Goal: Transaction & Acquisition: Book appointment/travel/reservation

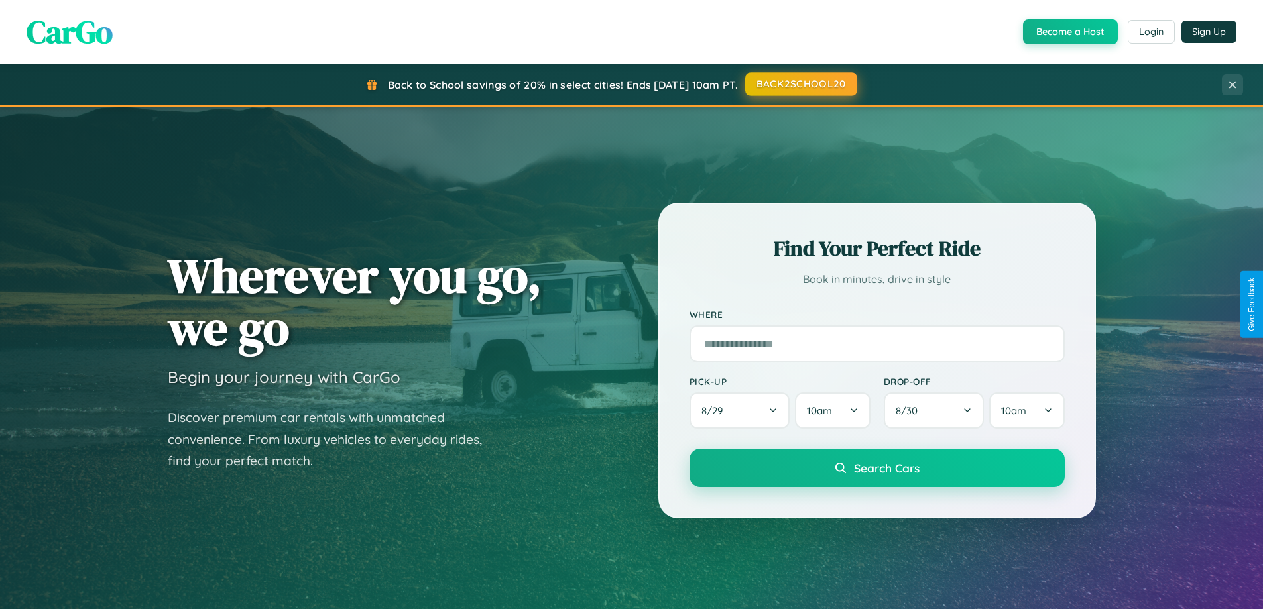
click at [800, 84] on button "BACK2SCHOOL20" at bounding box center [801, 84] width 112 height 24
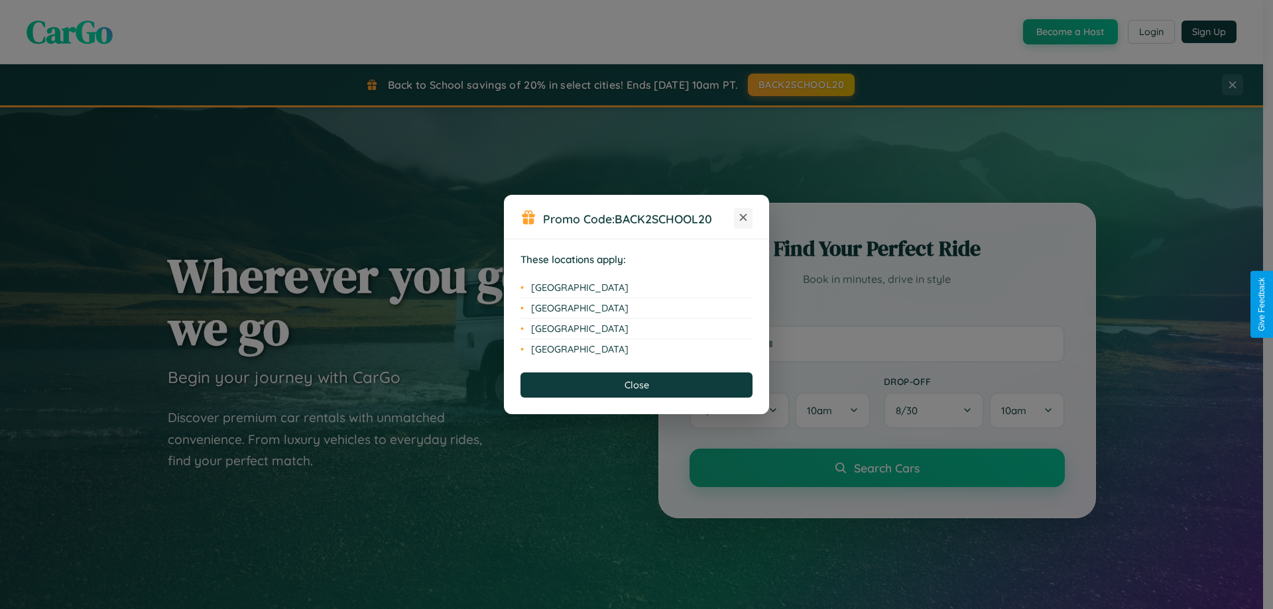
click at [743, 218] on icon at bounding box center [743, 217] width 7 height 7
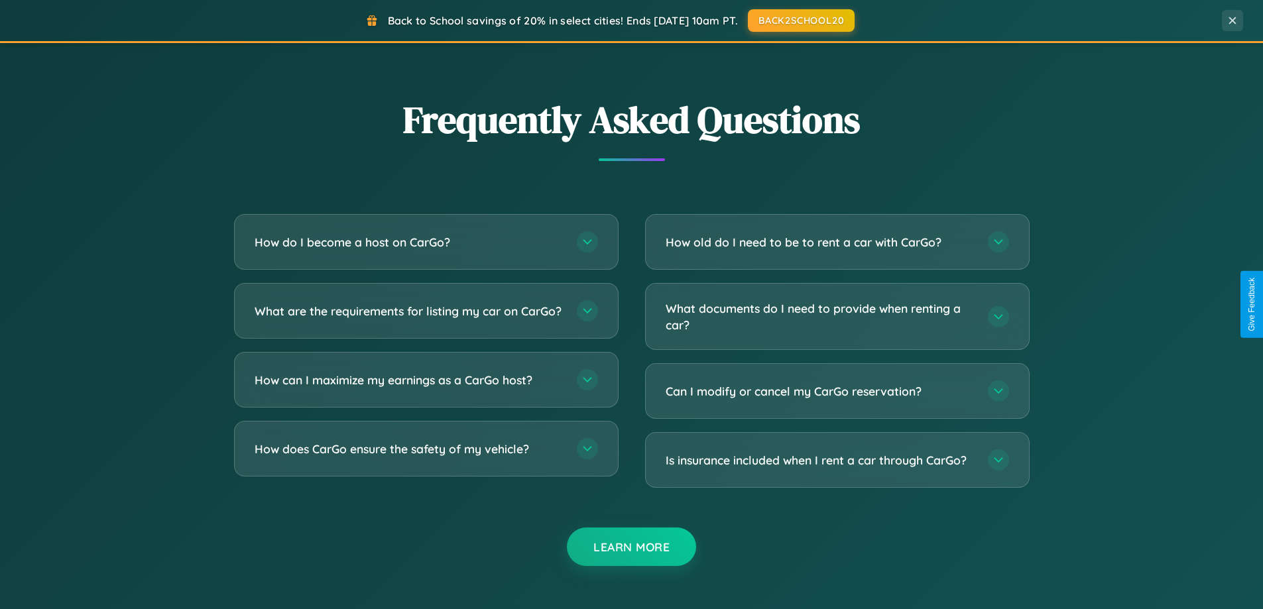
scroll to position [2551, 0]
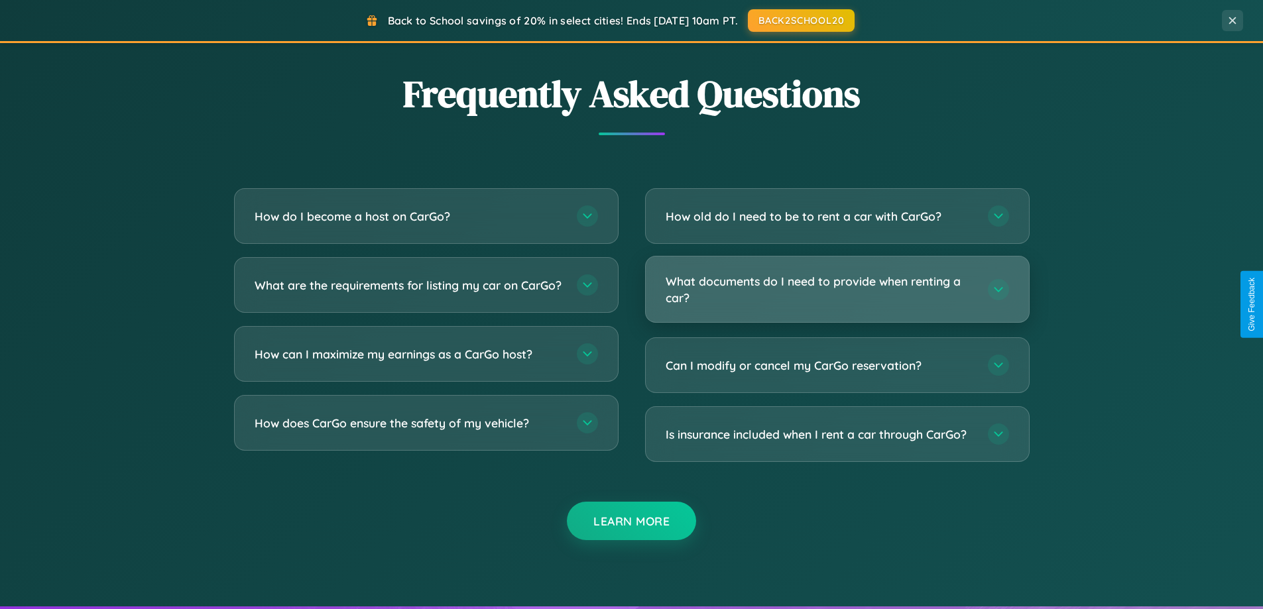
click at [837, 289] on h3 "What documents do I need to provide when renting a car?" at bounding box center [820, 289] width 309 height 32
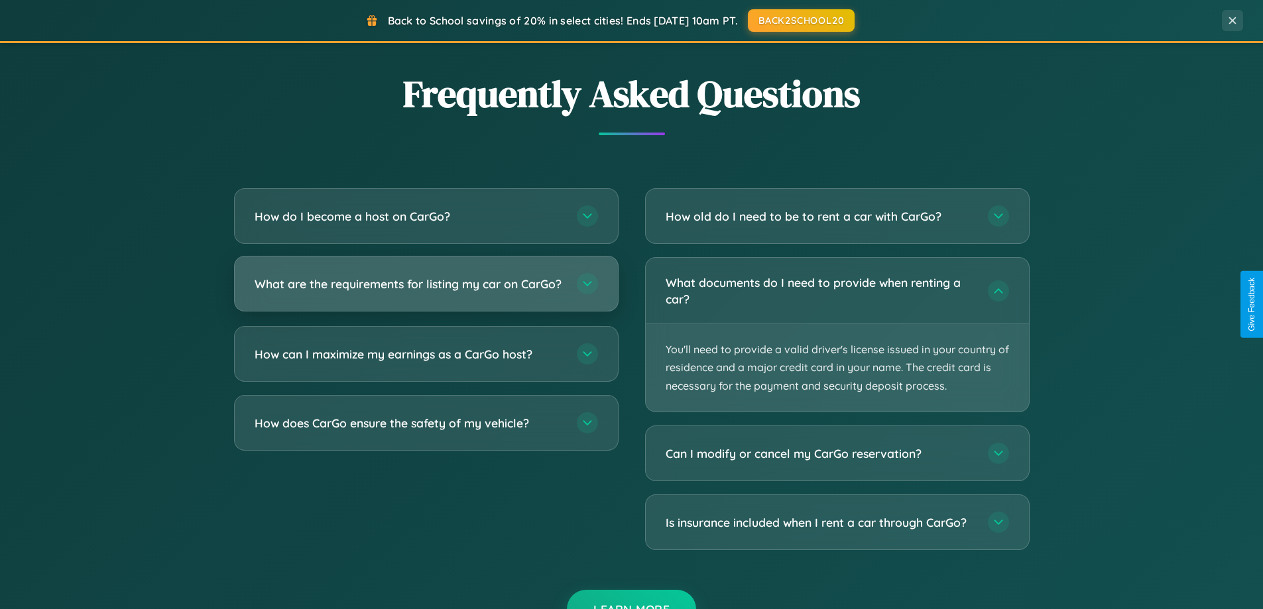
click at [426, 290] on h3 "What are the requirements for listing my car on CarGo?" at bounding box center [409, 284] width 309 height 17
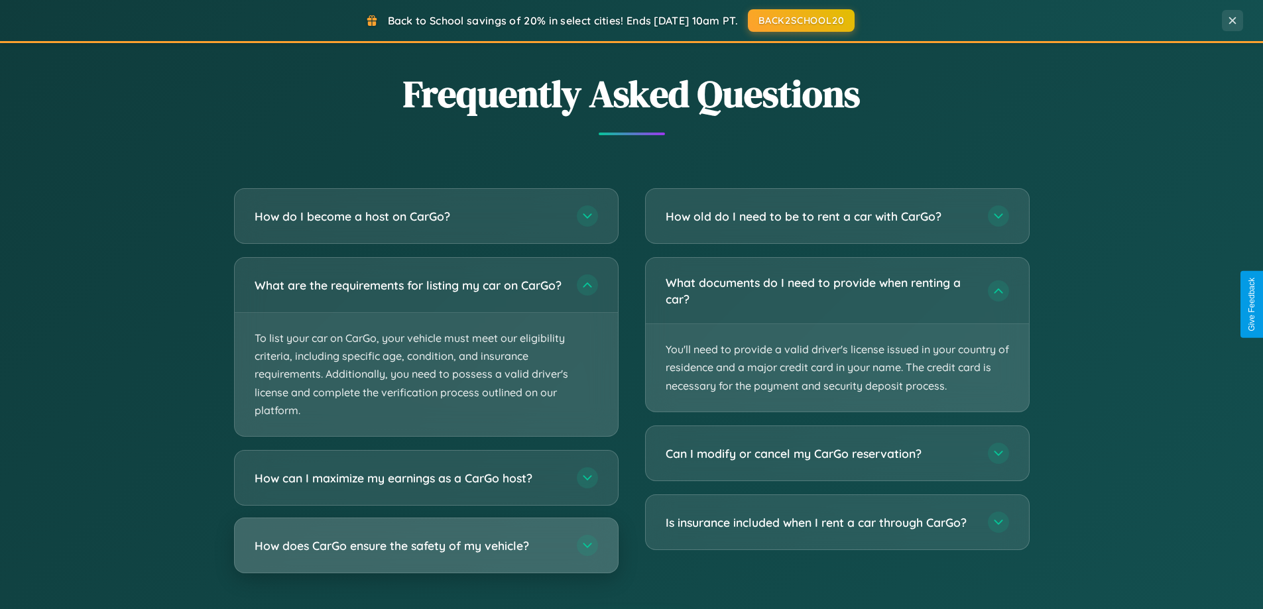
click at [426, 554] on h3 "How does CarGo ensure the safety of my vehicle?" at bounding box center [409, 546] width 309 height 17
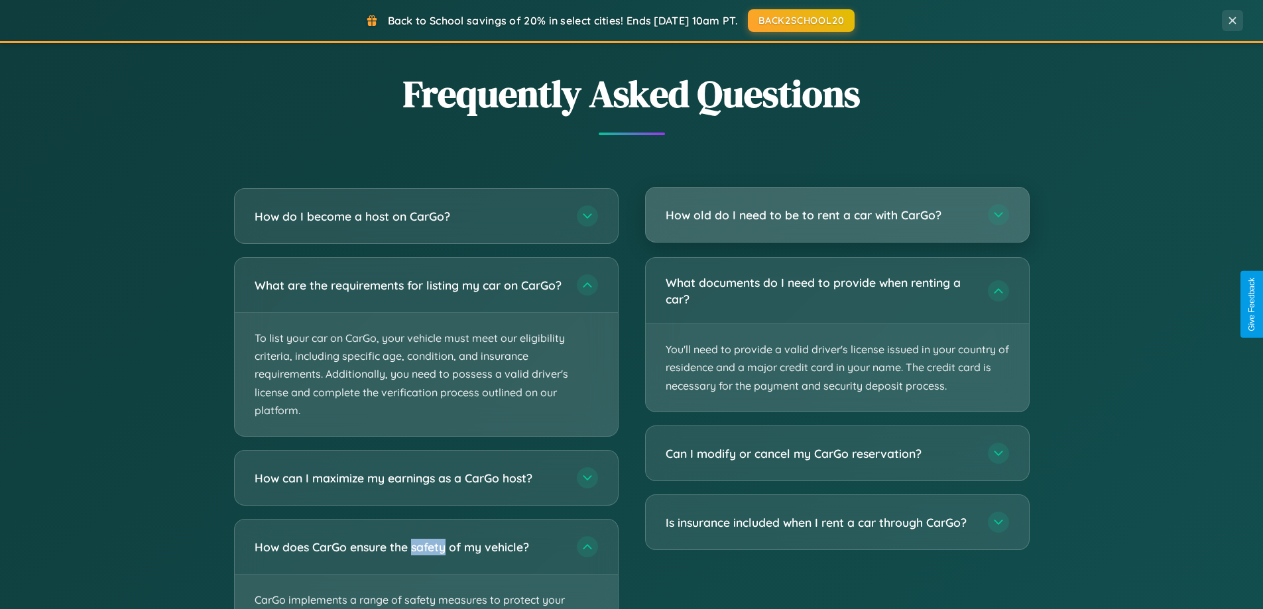
click at [837, 215] on h3 "How old do I need to be to rent a car with CarGo?" at bounding box center [820, 215] width 309 height 17
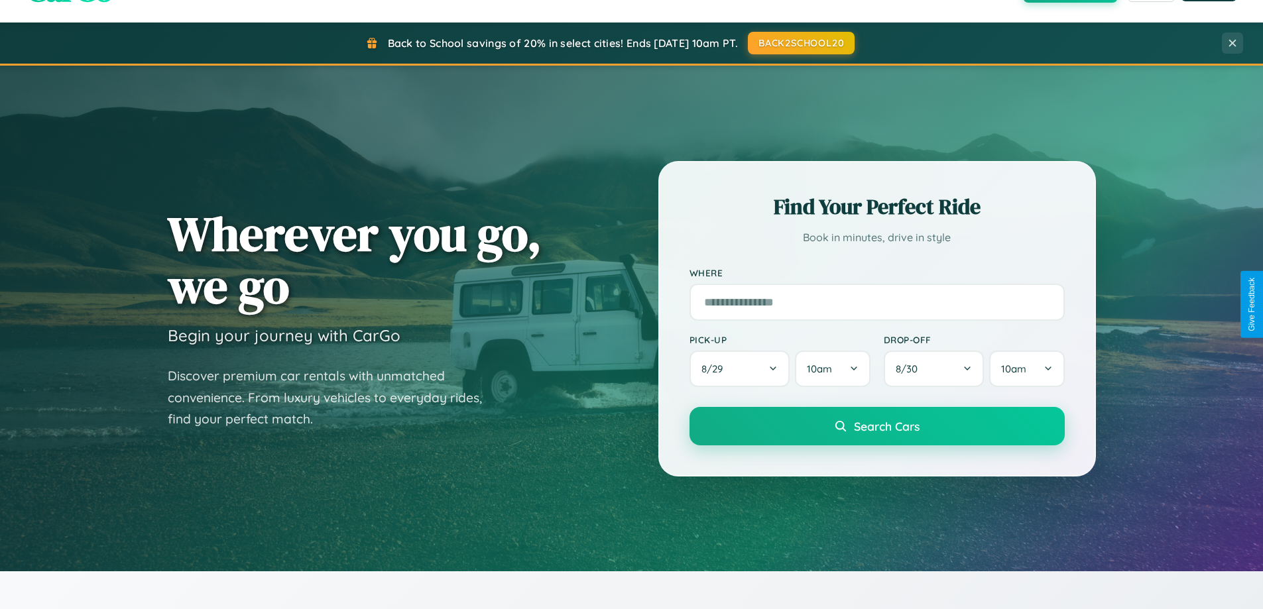
scroll to position [39, 0]
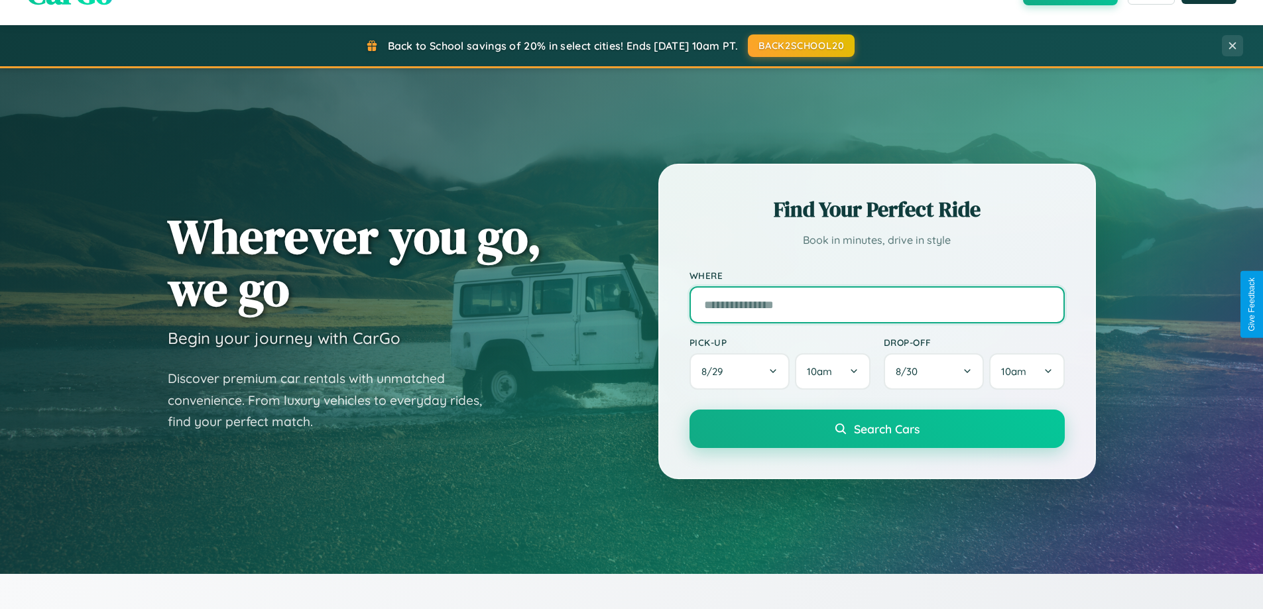
click at [876, 304] on input "text" at bounding box center [876, 304] width 375 height 37
type input "**********"
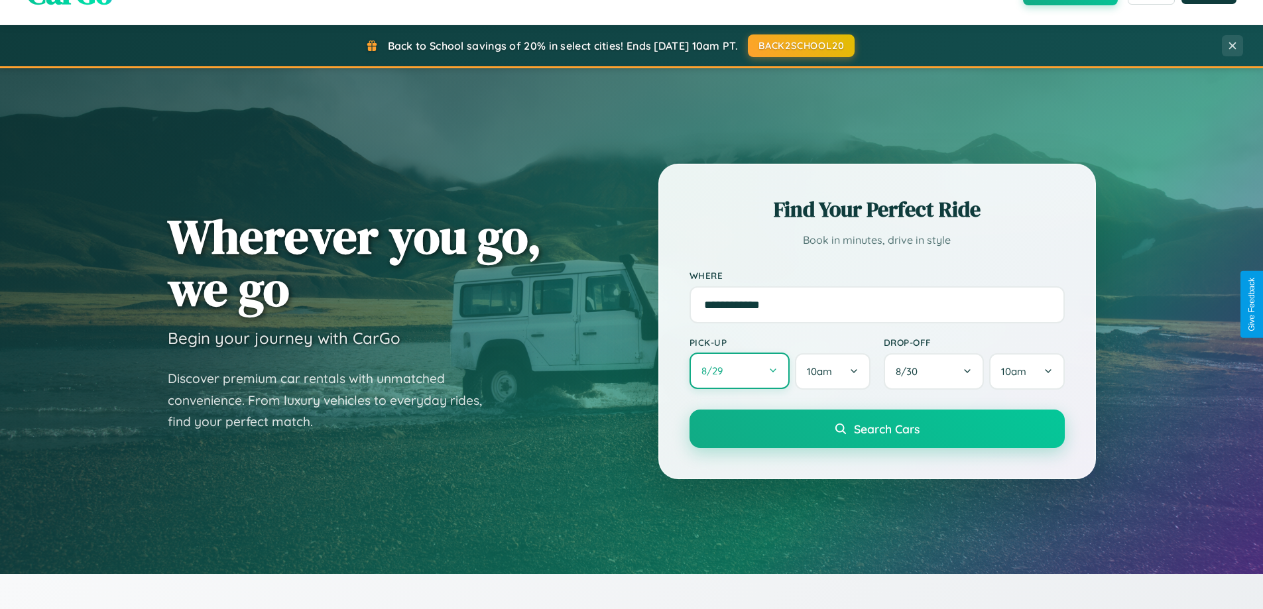
click at [739, 372] on button "8 / 29" at bounding box center [739, 371] width 101 height 36
select select "*"
select select "****"
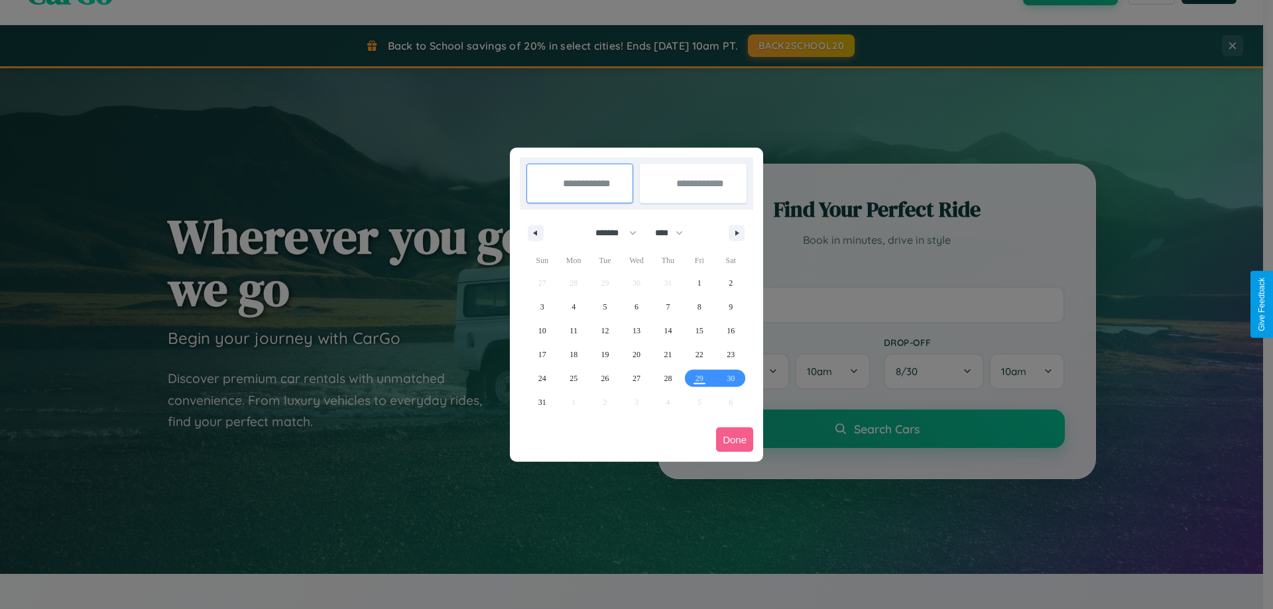
click at [610, 233] on select "******* ******** ***** ***** *** **** **** ****** ********* ******* ******** **…" at bounding box center [613, 233] width 56 height 22
select select "*"
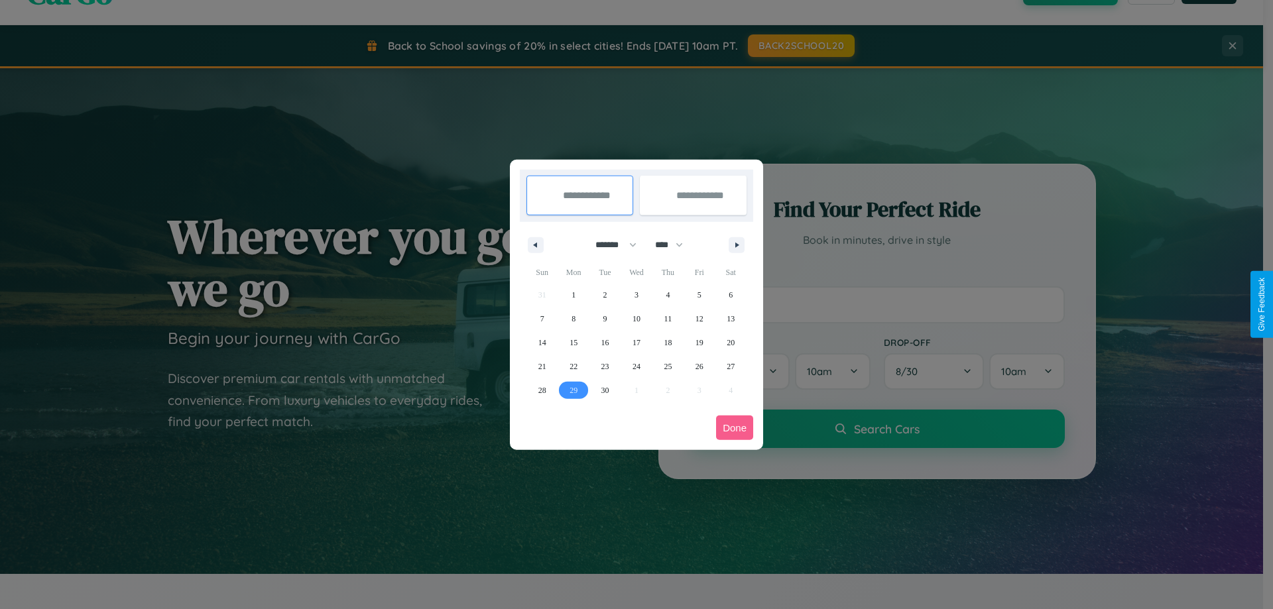
click at [573, 390] on span "29" at bounding box center [573, 391] width 8 height 24
type input "**********"
click at [736, 245] on icon "button" at bounding box center [739, 245] width 7 height 5
select select "*"
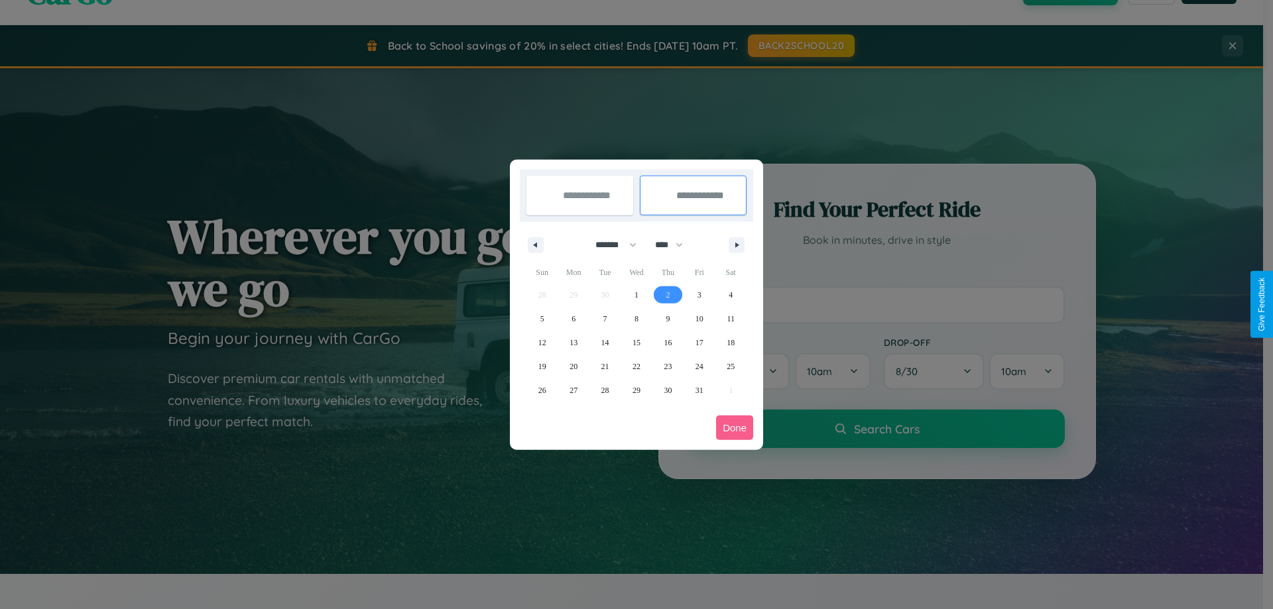
click at [668, 294] on span "2" at bounding box center [668, 295] width 4 height 24
type input "**********"
select select "*"
click at [734, 428] on button "Done" at bounding box center [734, 428] width 37 height 25
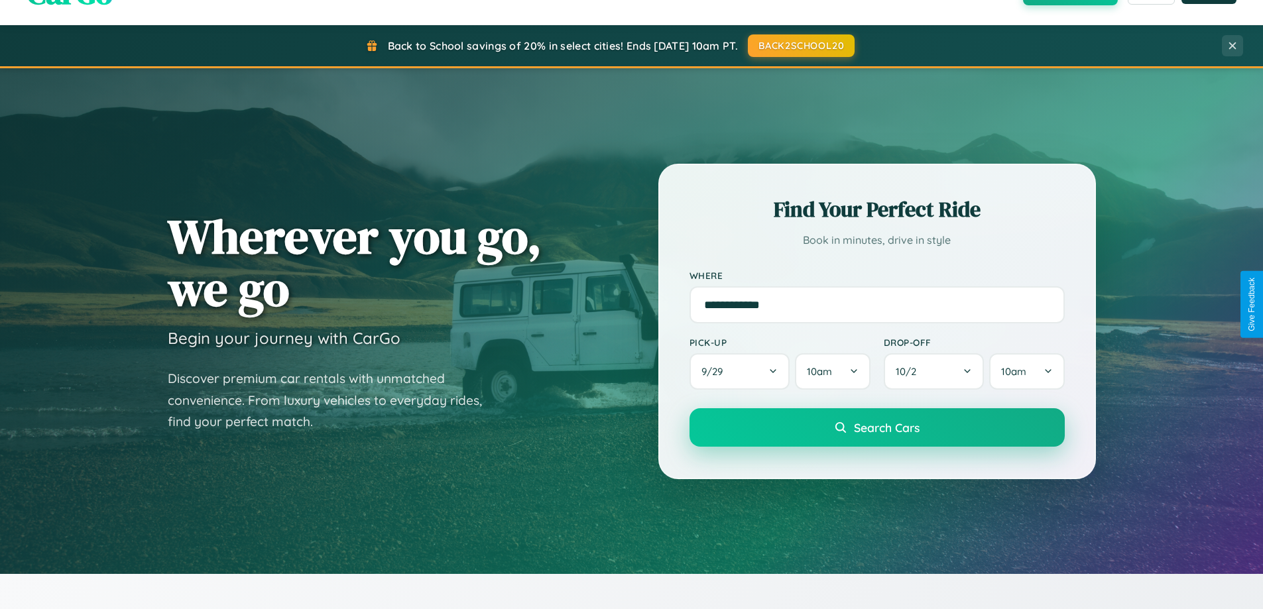
click at [876, 428] on span "Search Cars" at bounding box center [887, 427] width 66 height 15
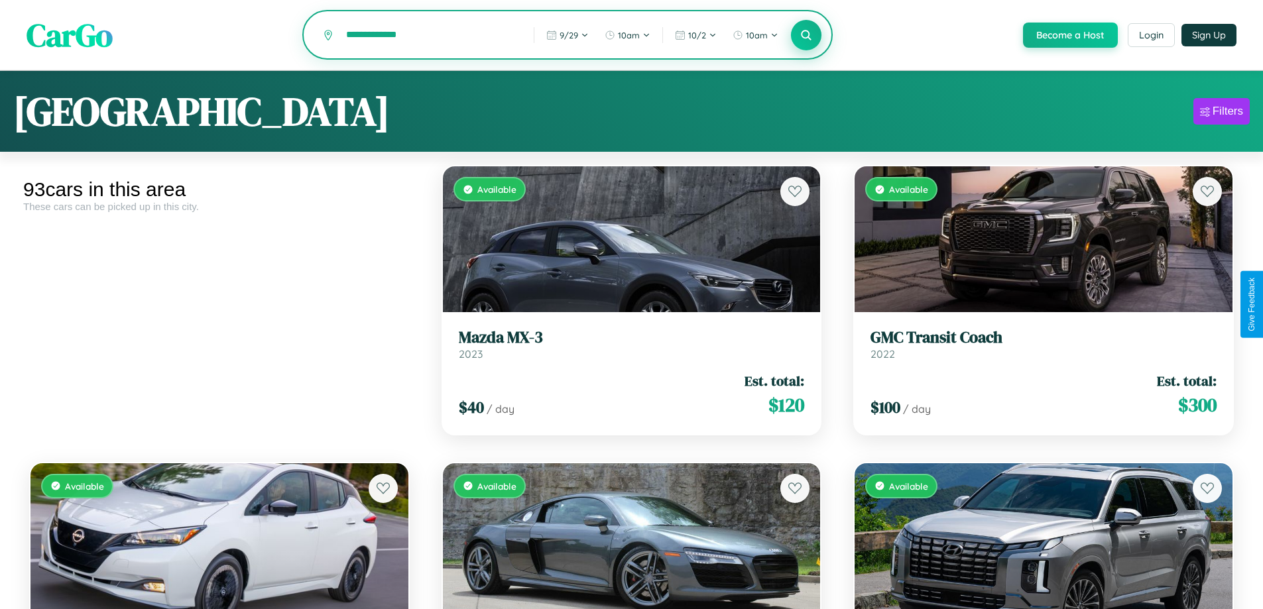
type input "**********"
click at [805, 36] on icon at bounding box center [806, 35] width 13 height 13
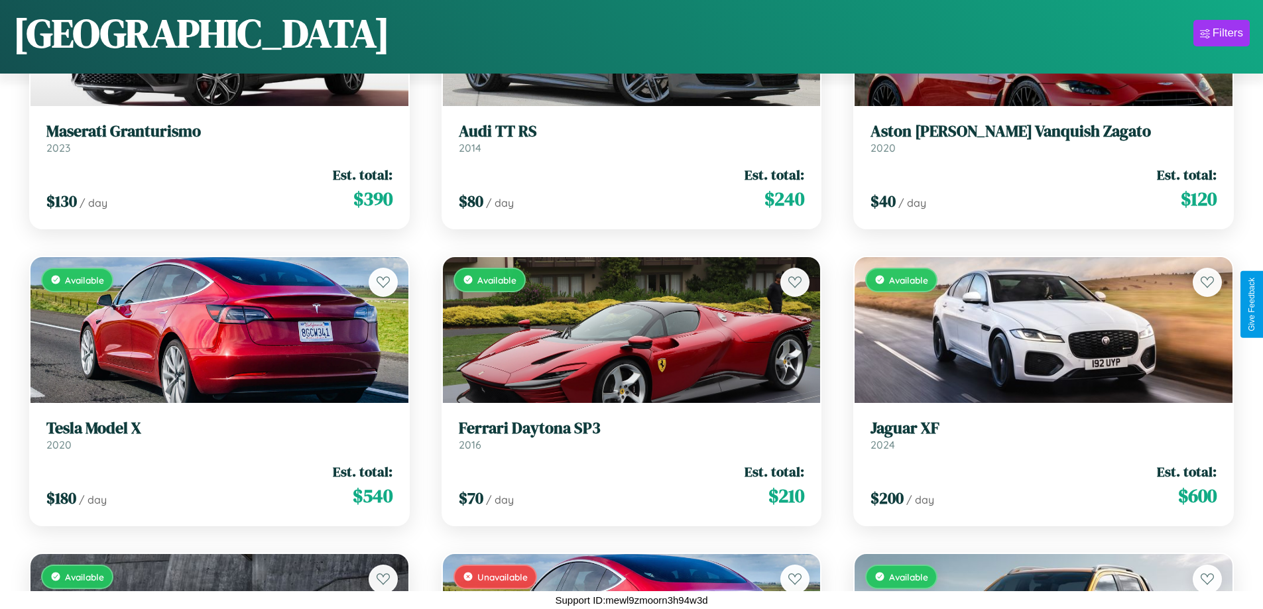
scroll to position [5826, 0]
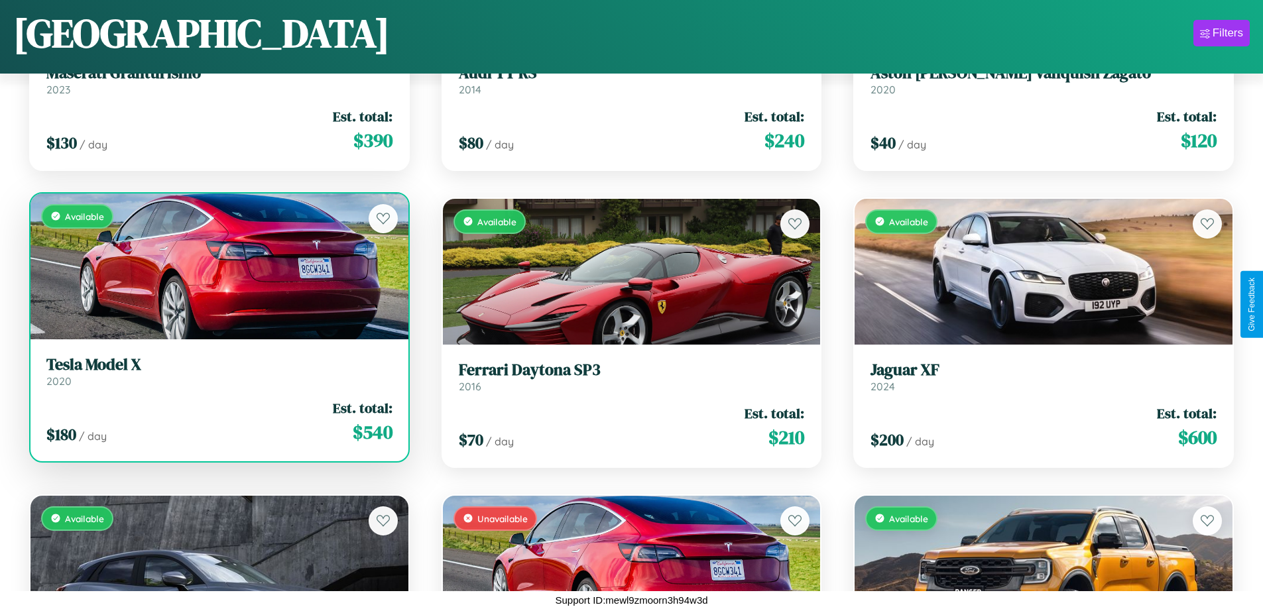
click at [217, 375] on link "Tesla Model X 2020" at bounding box center [219, 371] width 346 height 32
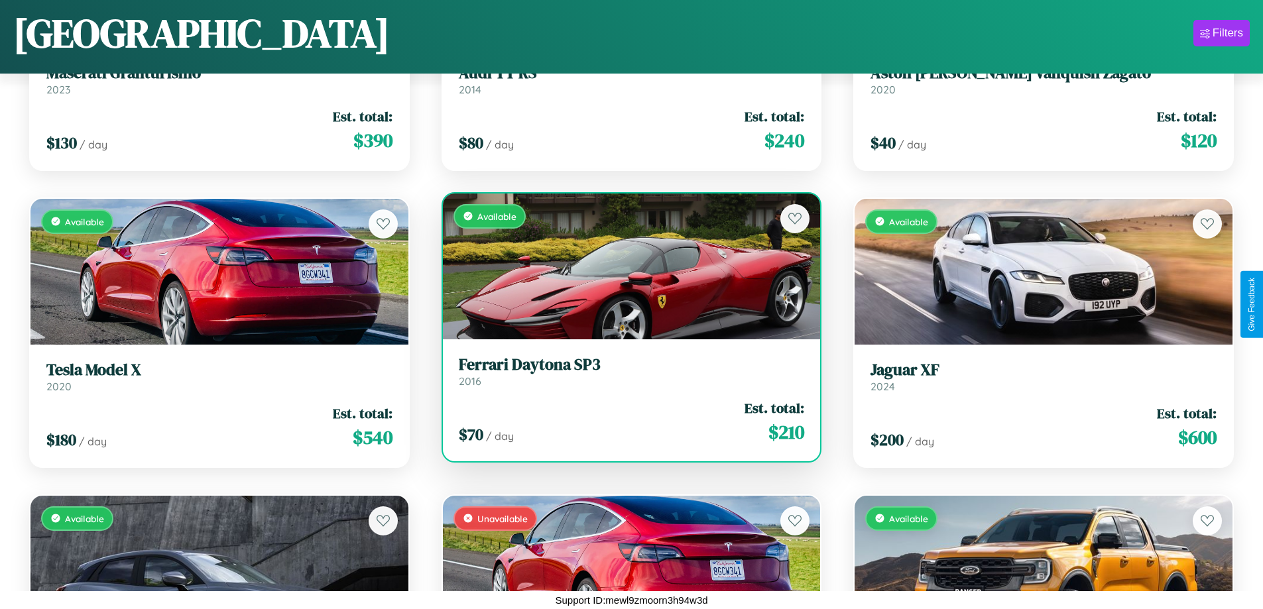
scroll to position [1077, 0]
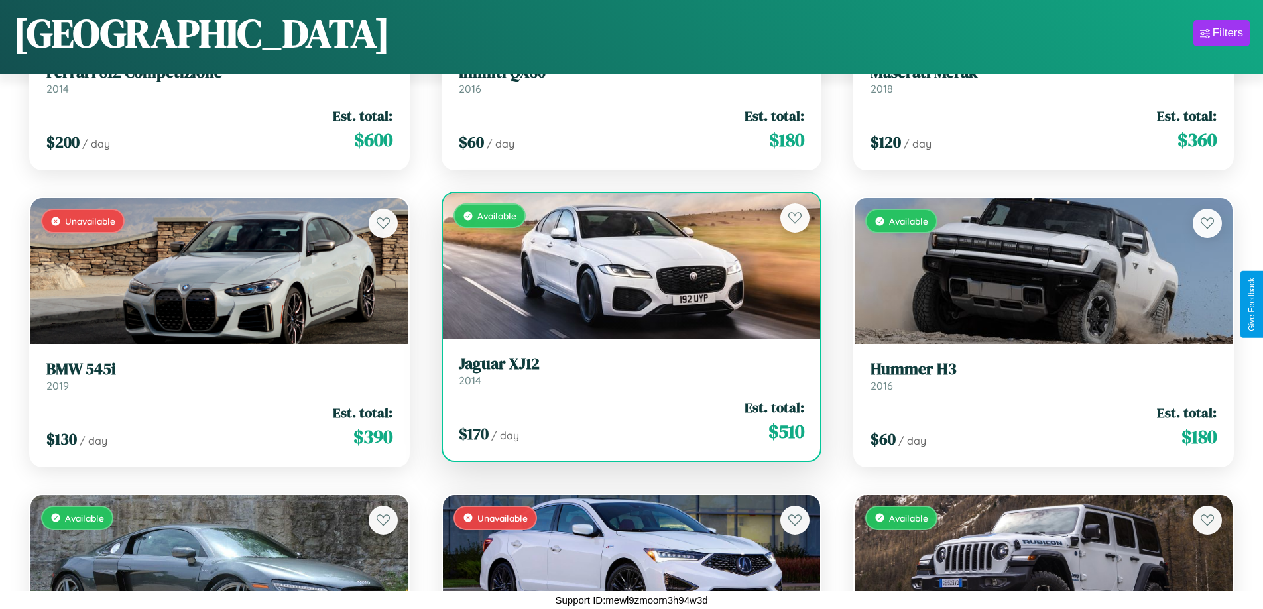
click at [626, 371] on h3 "Jaguar XJ12" at bounding box center [632, 364] width 346 height 19
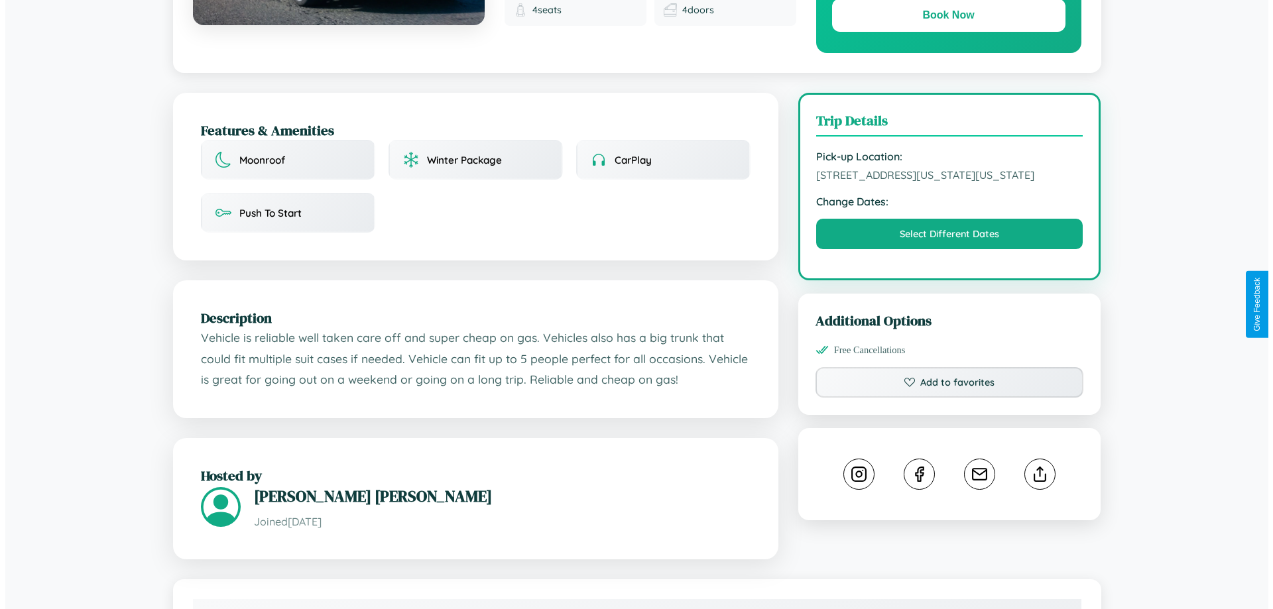
scroll to position [357, 0]
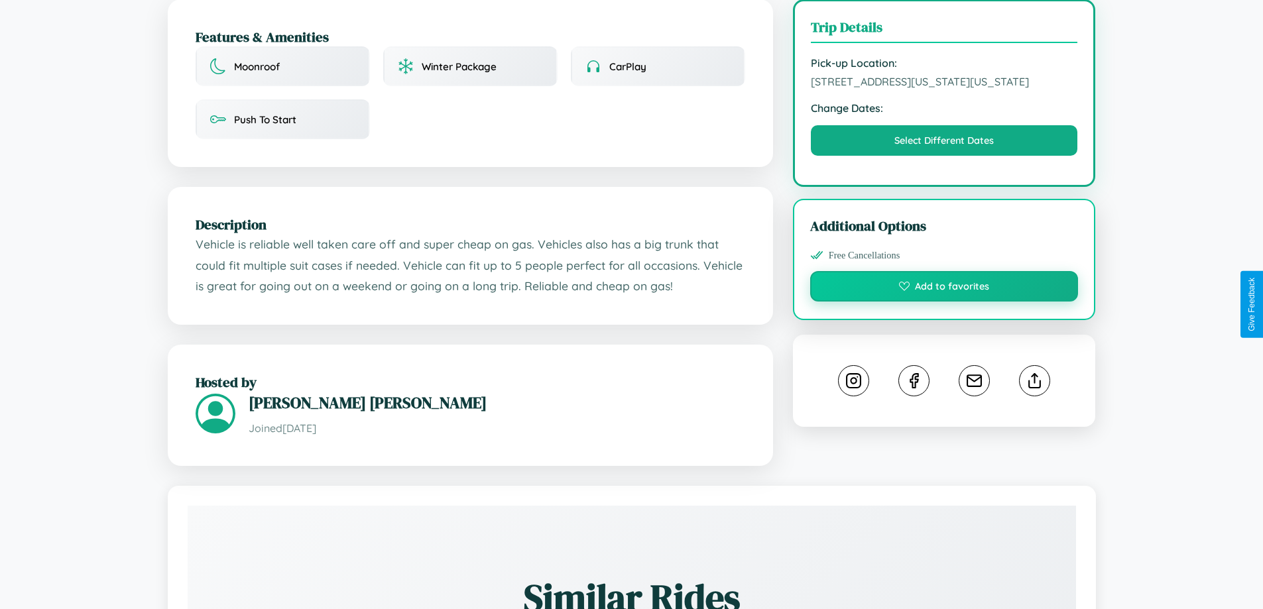
click at [944, 302] on button "Add to favorites" at bounding box center [944, 286] width 268 height 30
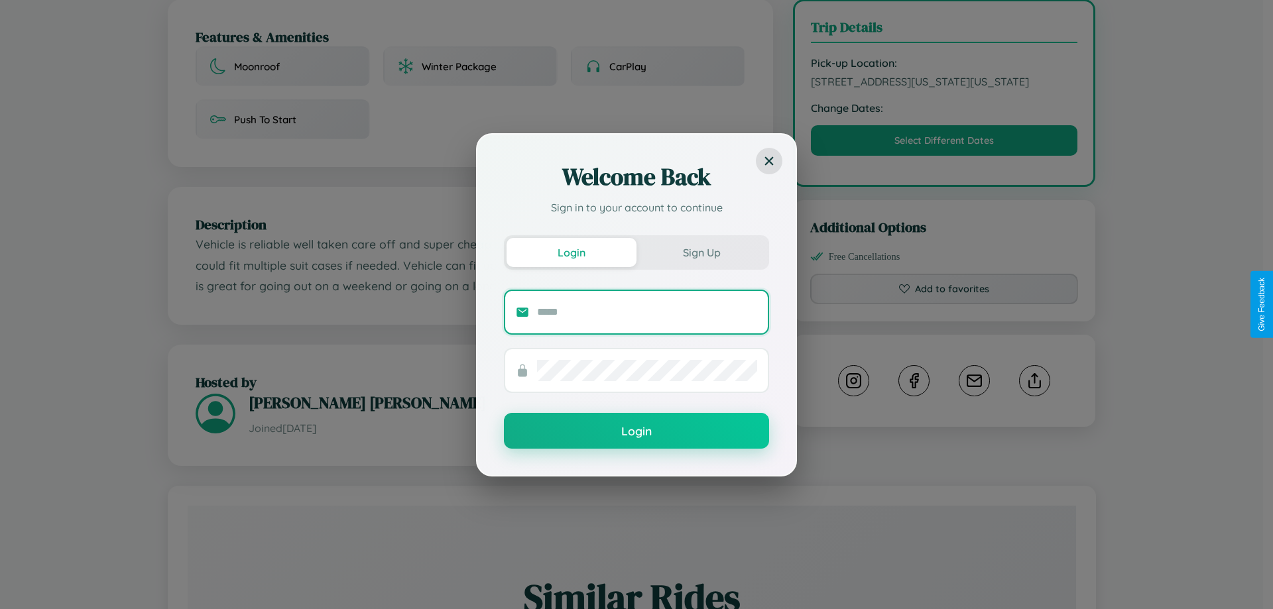
click at [647, 312] on input "text" at bounding box center [647, 312] width 220 height 21
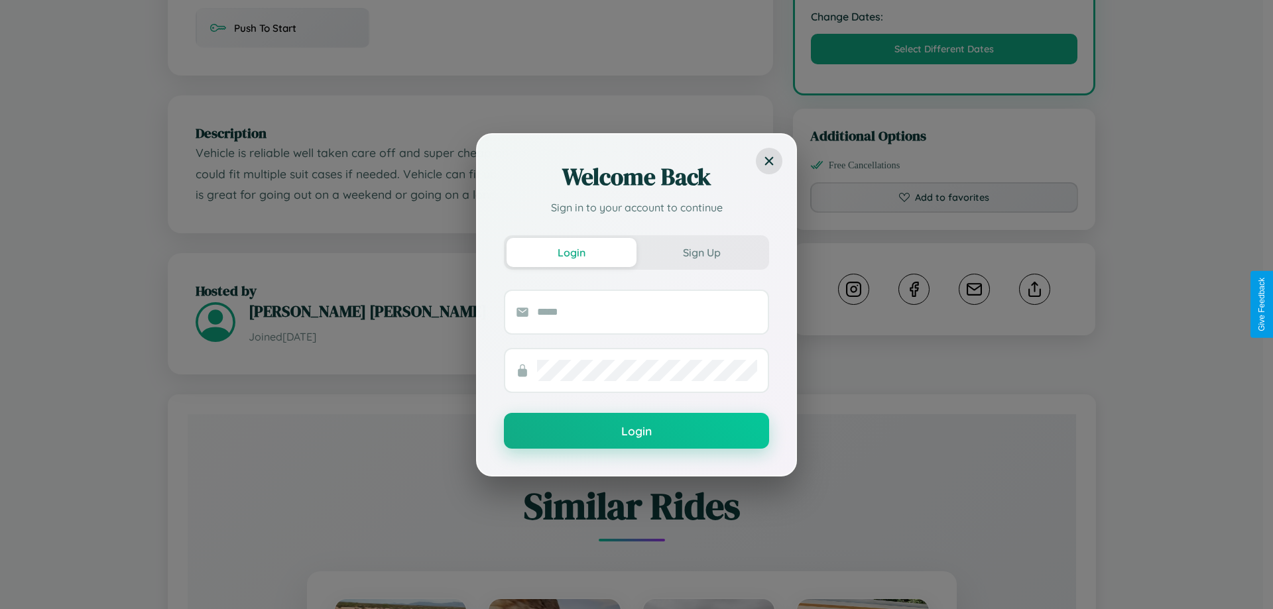
click at [1034, 304] on div "Welcome Back Sign in to your account to continue Login Sign Up Login" at bounding box center [636, 304] width 1273 height 609
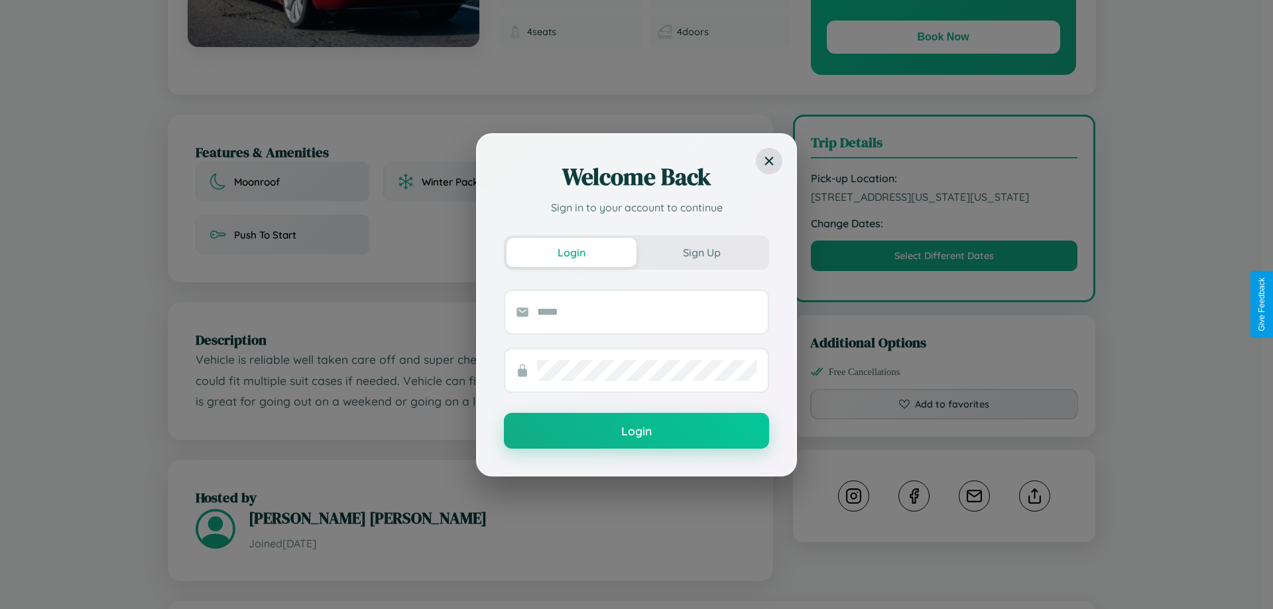
scroll to position [143, 0]
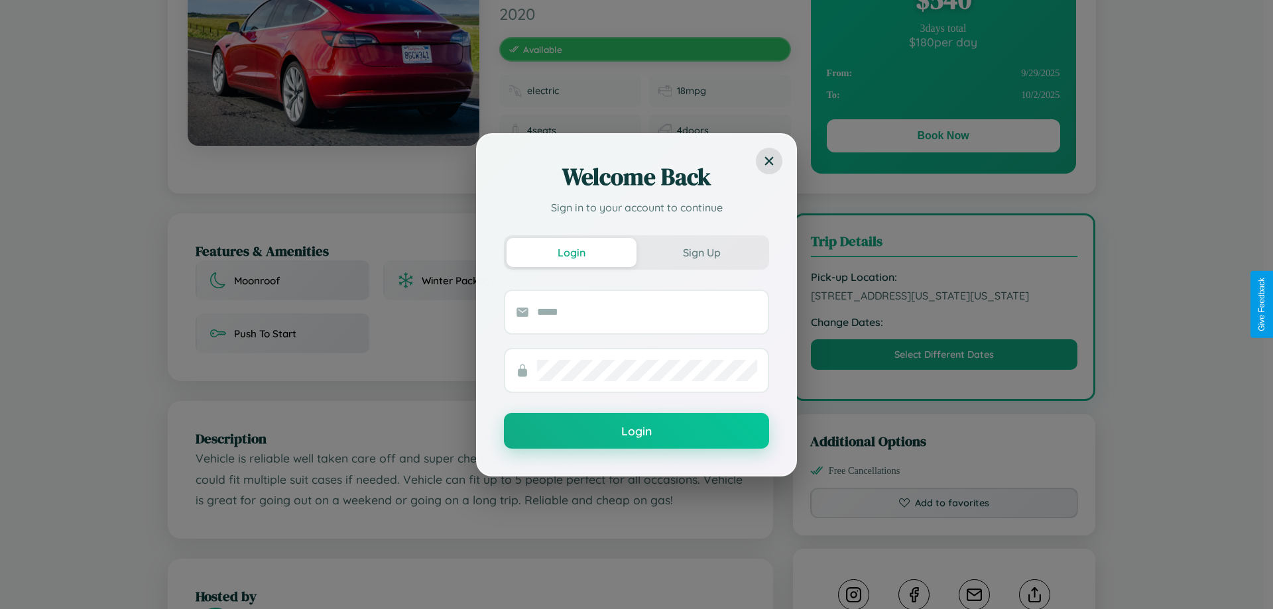
click at [944, 304] on div "Welcome Back Sign in to your account to continue Login Sign Up Login" at bounding box center [636, 304] width 1273 height 609
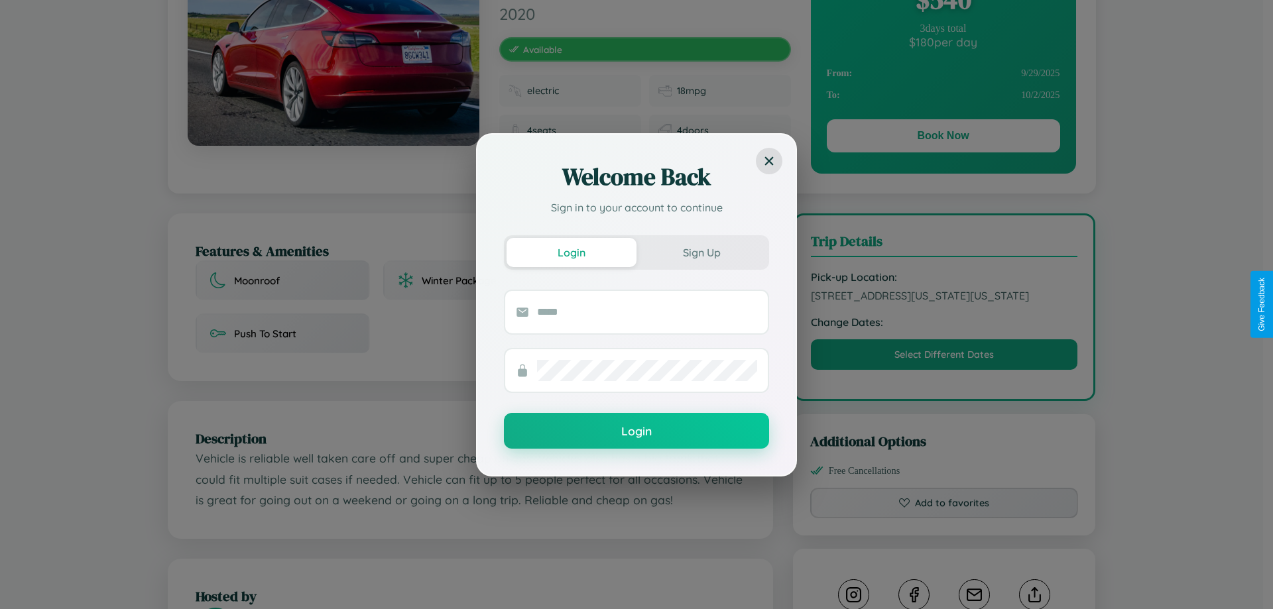
click at [944, 304] on div "Welcome Back Sign in to your account to continue Login Sign Up Login" at bounding box center [636, 304] width 1273 height 609
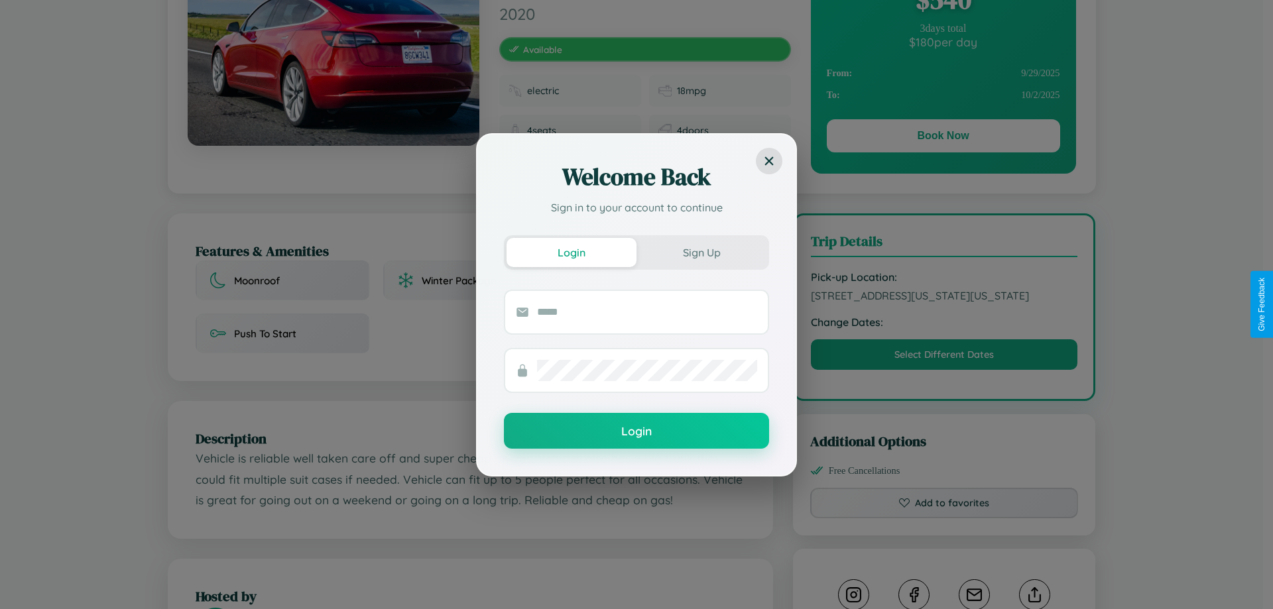
click at [944, 304] on div "Welcome Back Sign in to your account to continue Login Sign Up Login" at bounding box center [636, 304] width 1273 height 609
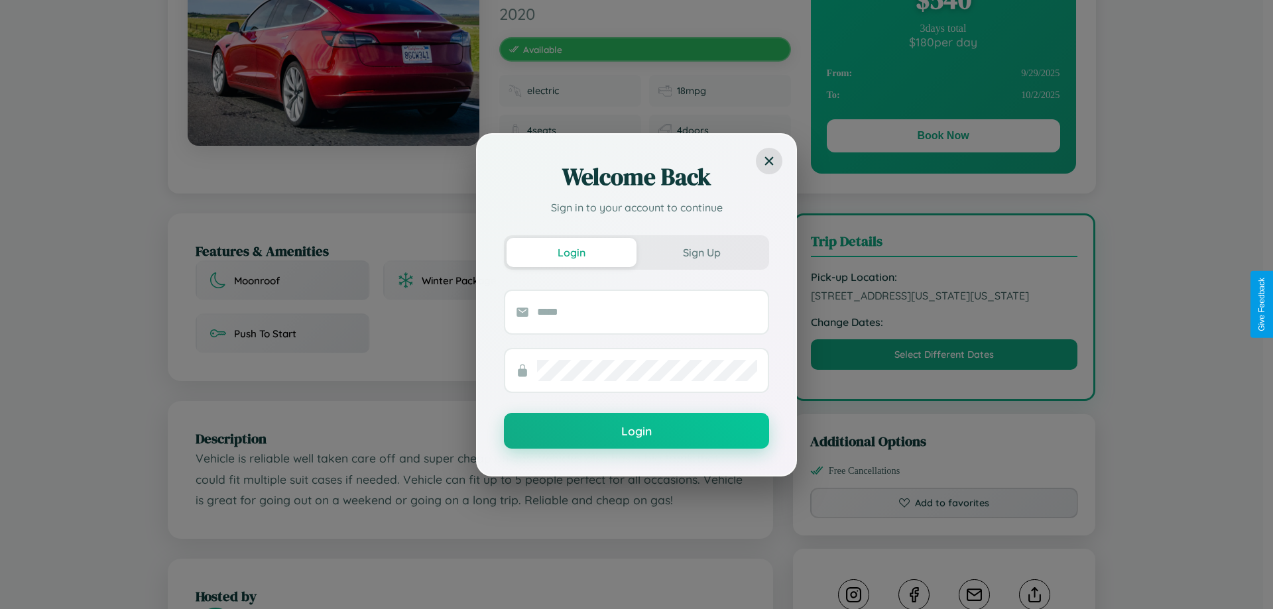
click at [944, 304] on div "Welcome Back Sign in to your account to continue Login Sign Up Login" at bounding box center [636, 304] width 1273 height 609
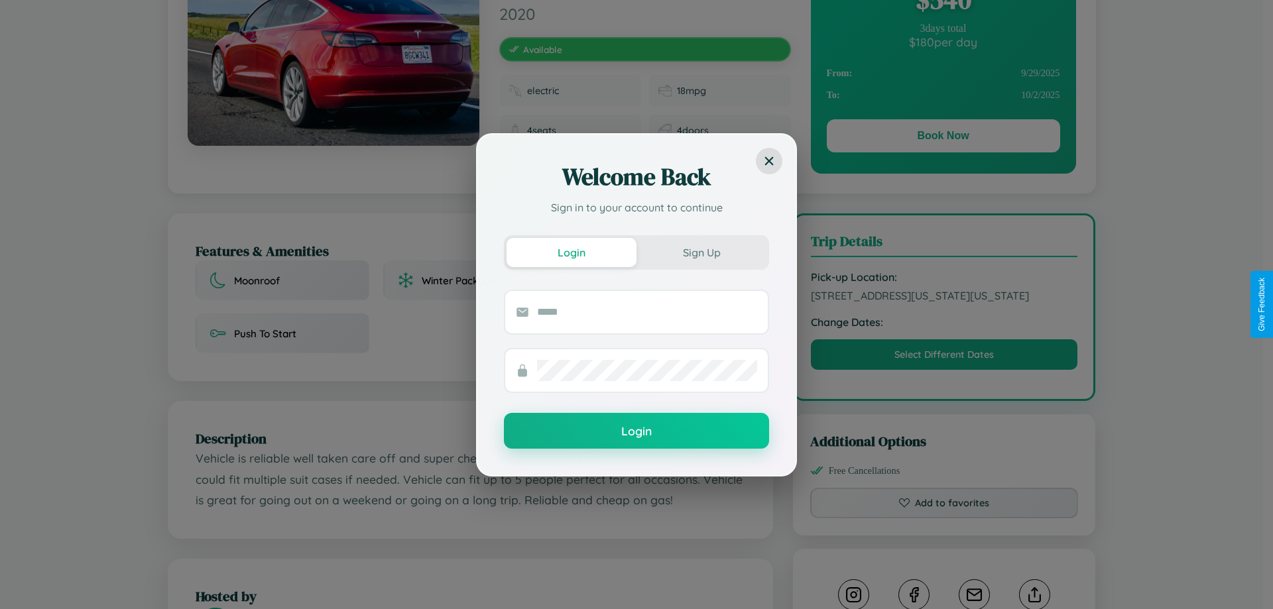
click at [944, 304] on div "Welcome Back Sign in to your account to continue Login Sign Up Login" at bounding box center [636, 304] width 1273 height 609
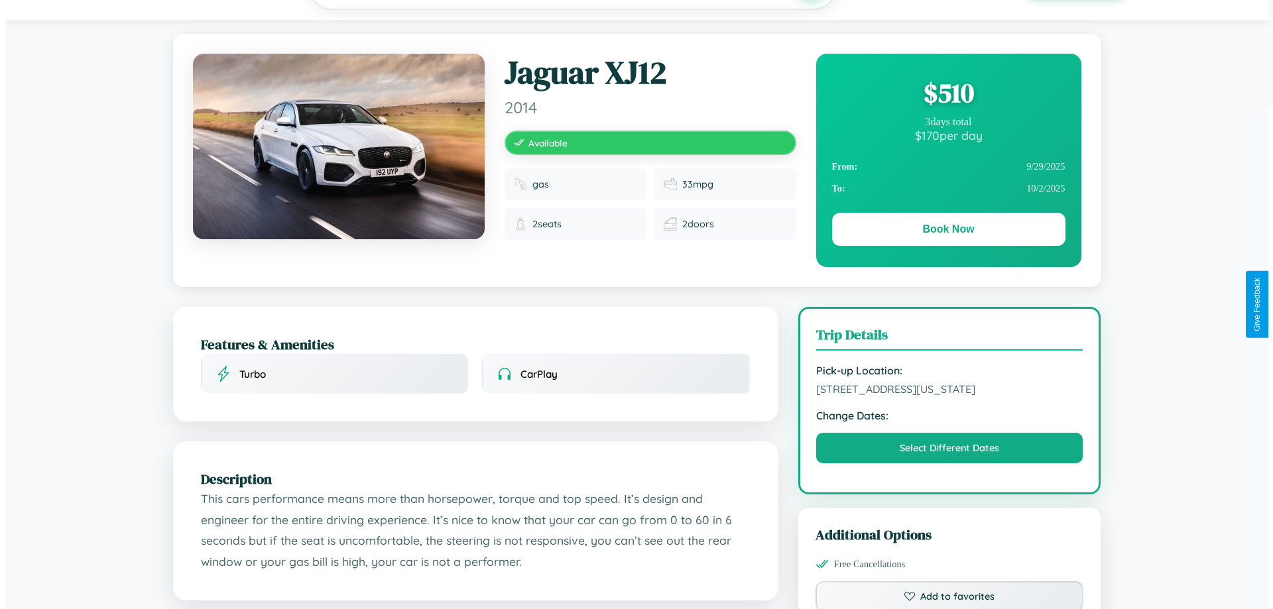
scroll to position [344, 0]
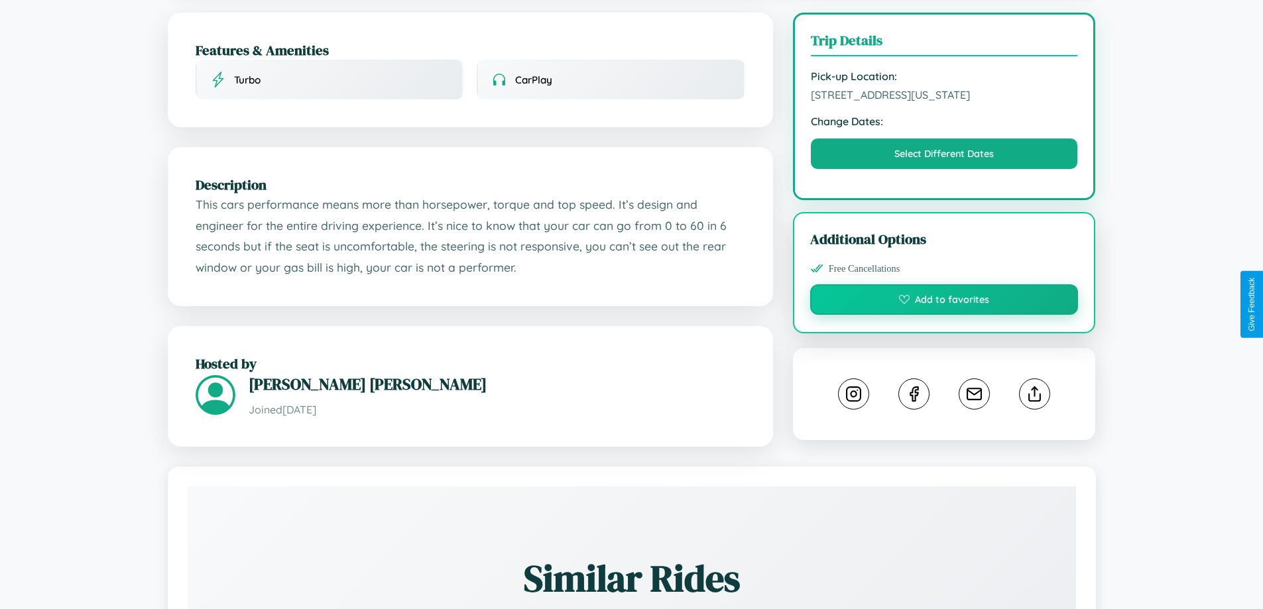
click at [944, 302] on button "Add to favorites" at bounding box center [944, 299] width 268 height 30
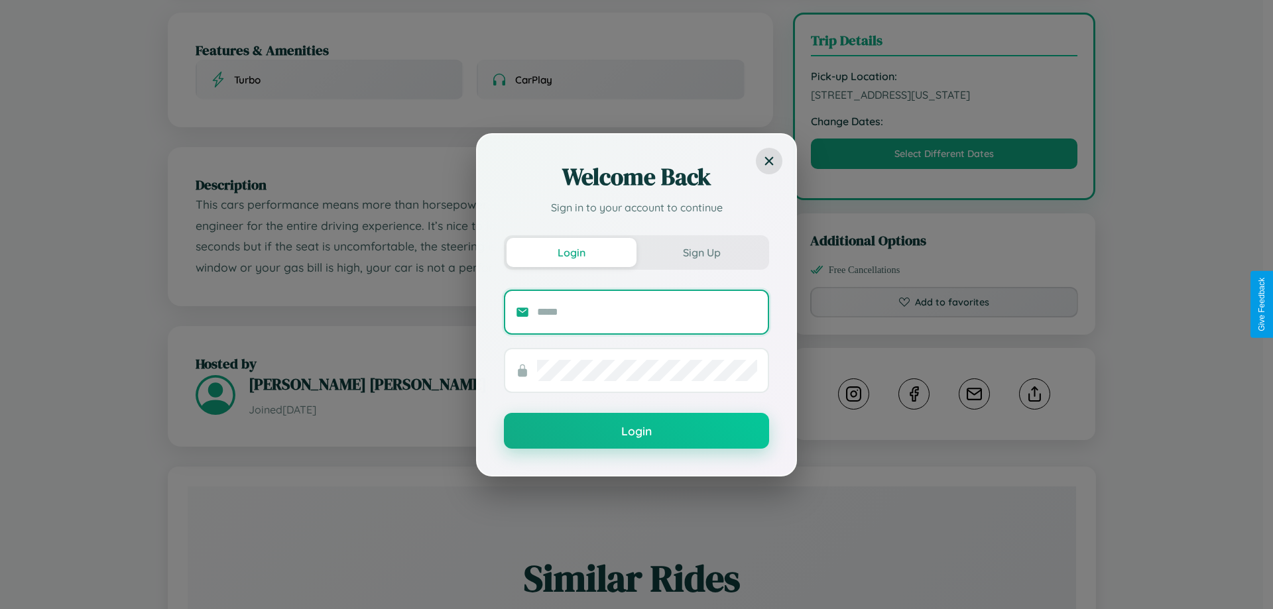
click at [647, 312] on input "text" at bounding box center [647, 312] width 220 height 21
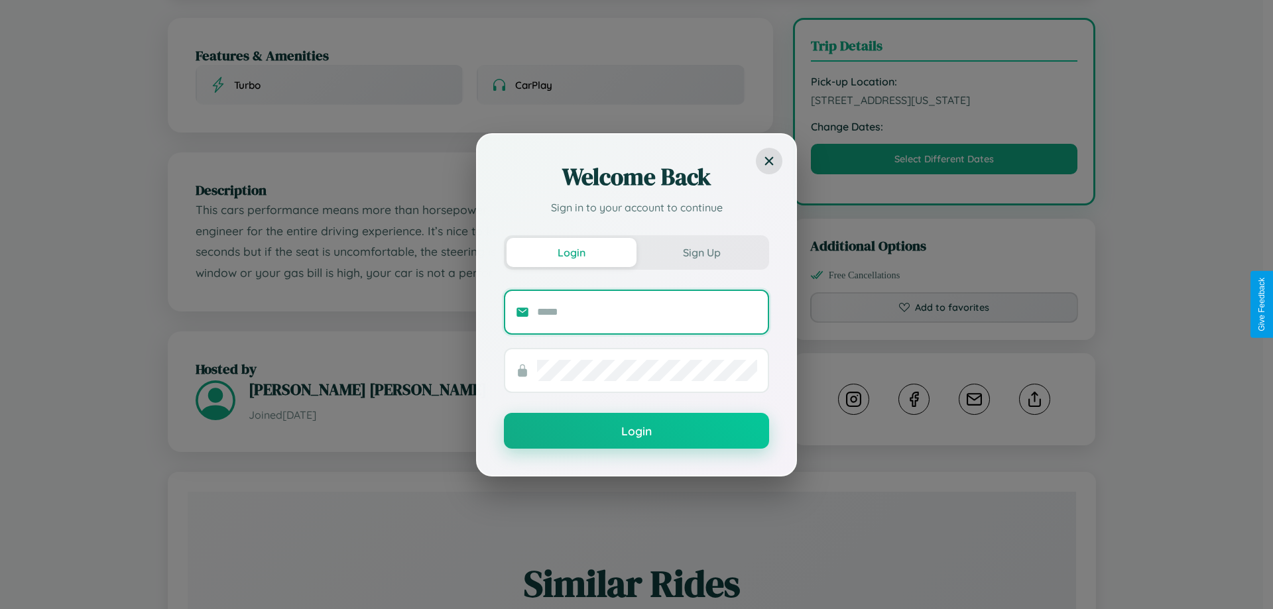
scroll to position [0, 0]
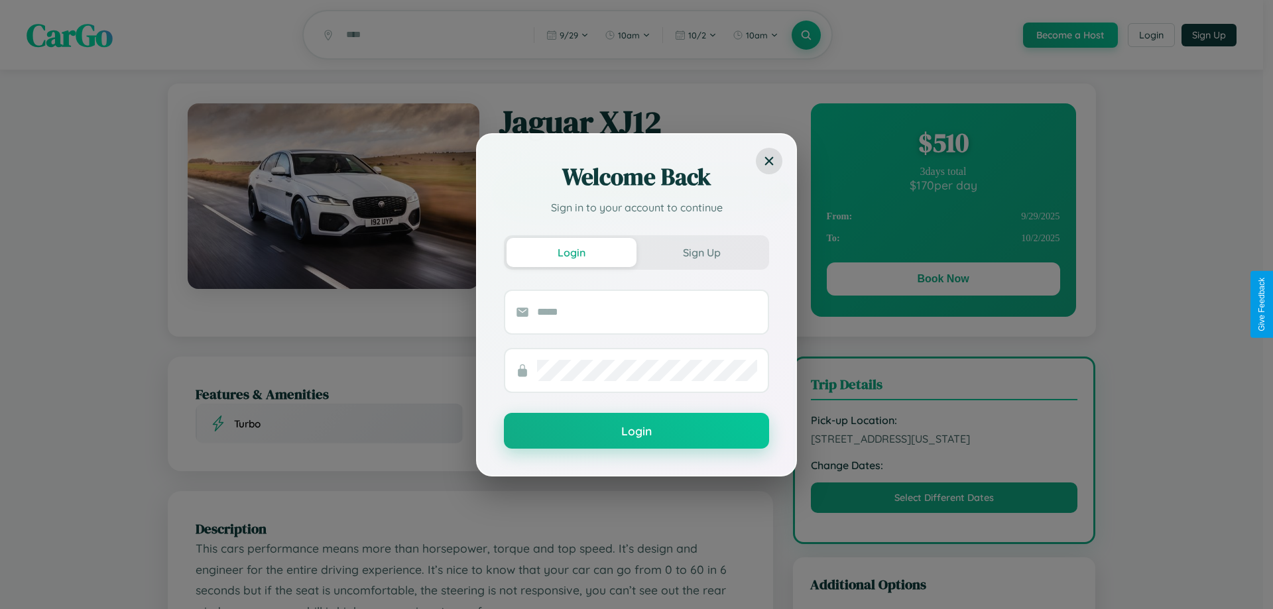
click at [943, 281] on div "Welcome Back Sign in to your account to continue Login Sign Up Login" at bounding box center [636, 304] width 1273 height 609
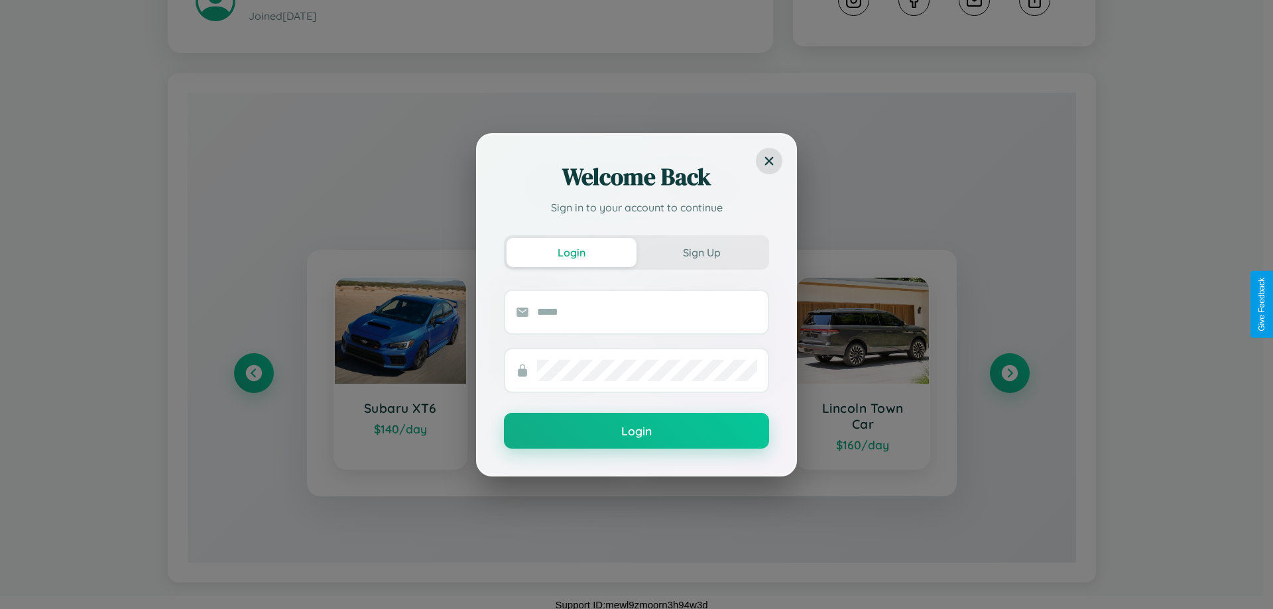
scroll to position [744, 0]
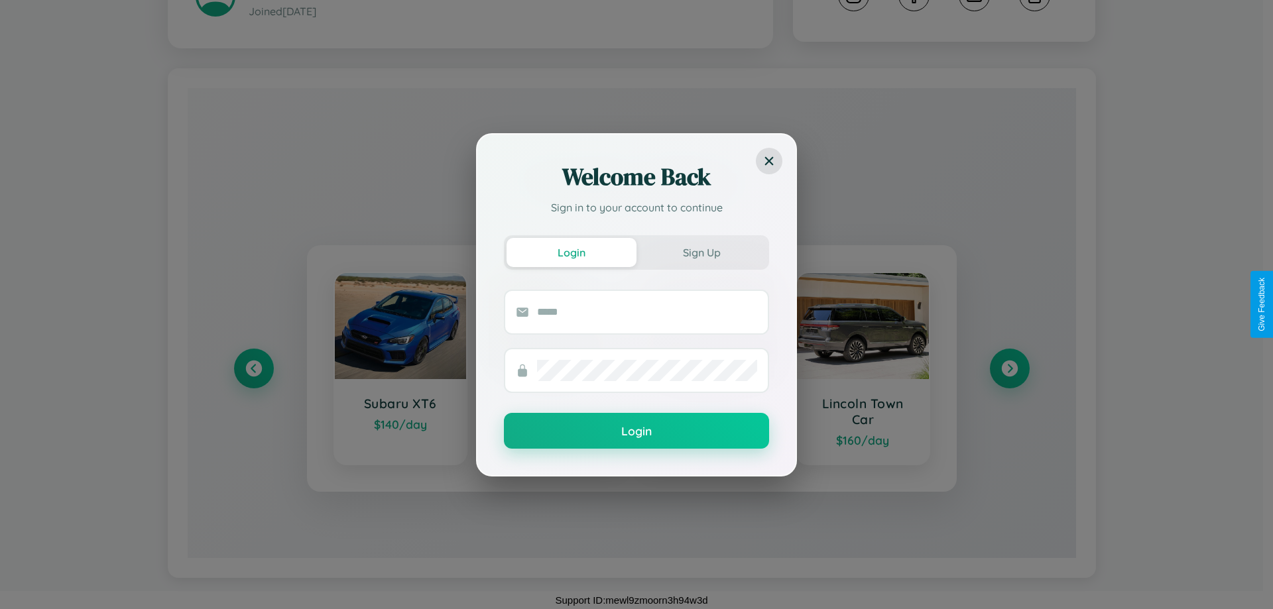
click at [1009, 369] on div "Welcome Back Sign in to your account to continue Login Sign Up Login" at bounding box center [636, 304] width 1273 height 609
click at [253, 369] on div "Welcome Back Sign in to your account to continue Login Sign Up Login" at bounding box center [636, 304] width 1273 height 609
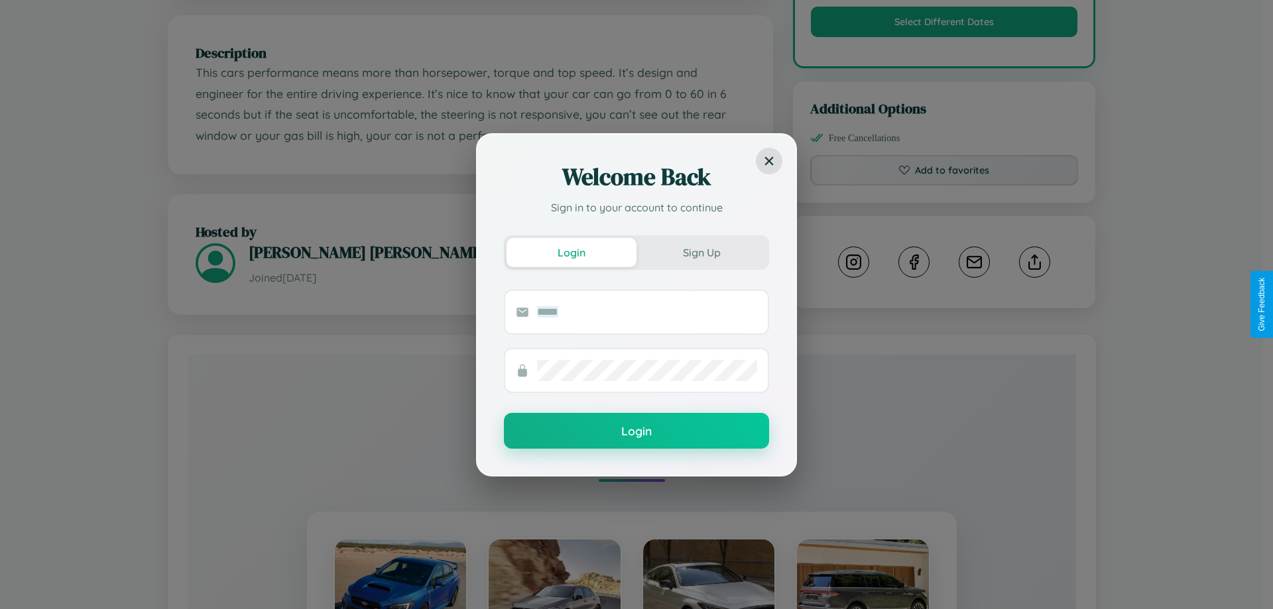
scroll to position [0, 0]
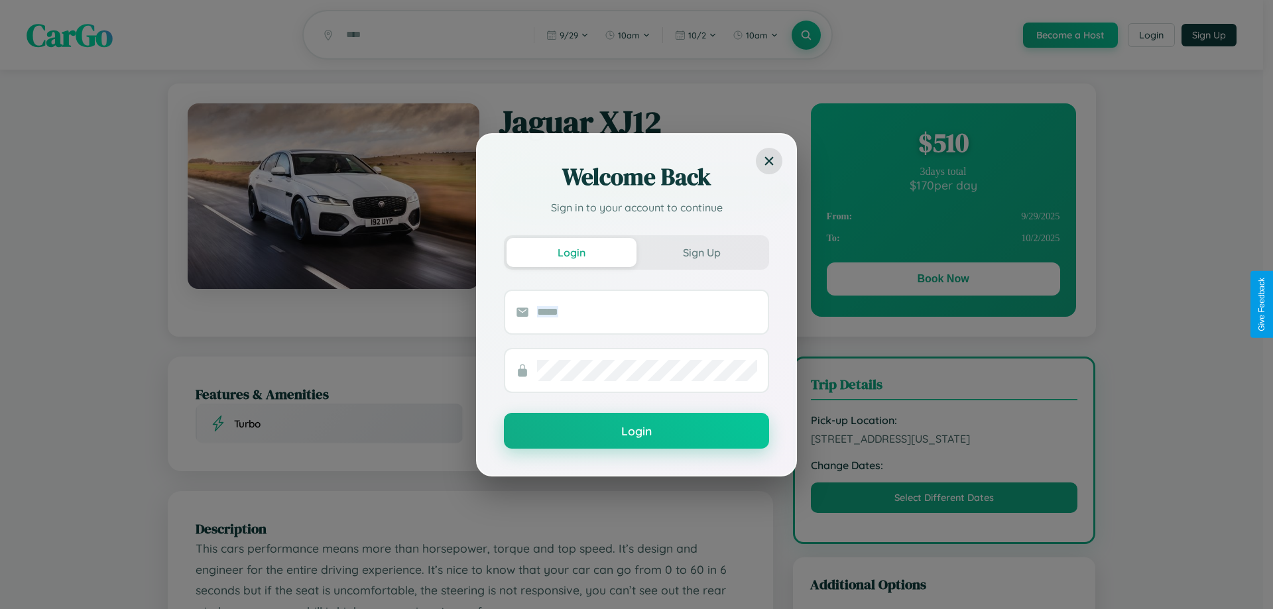
click at [943, 281] on div "Welcome Back Sign in to your account to continue Login Sign Up Login" at bounding box center [636, 304] width 1273 height 609
